Goal: Obtain resource: Obtain resource

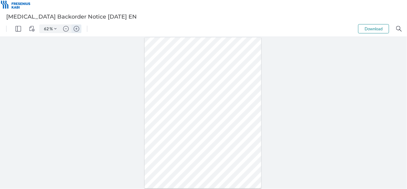
click at [79, 29] on img "Zoom in" at bounding box center [77, 29] width 6 height 6
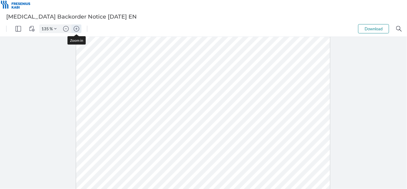
click at [79, 29] on img "Zoom in" at bounding box center [77, 29] width 6 height 6
type input "160"
click at [77, 29] on img "Zoom in" at bounding box center [77, 29] width 6 height 6
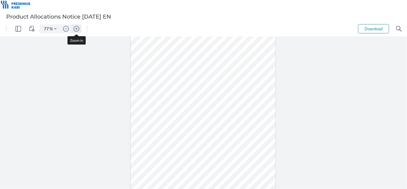
click at [77, 29] on img "Zoom in" at bounding box center [77, 29] width 6 height 6
type input "135"
